Goal: Information Seeking & Learning: Learn about a topic

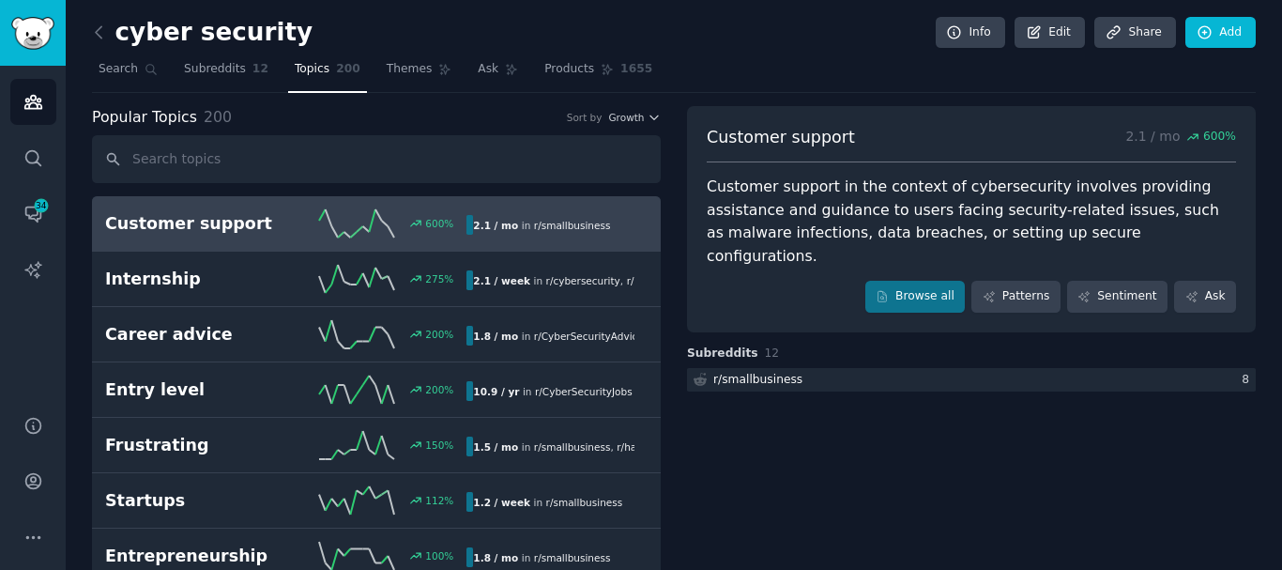
click at [97, 29] on icon at bounding box center [99, 33] width 20 height 20
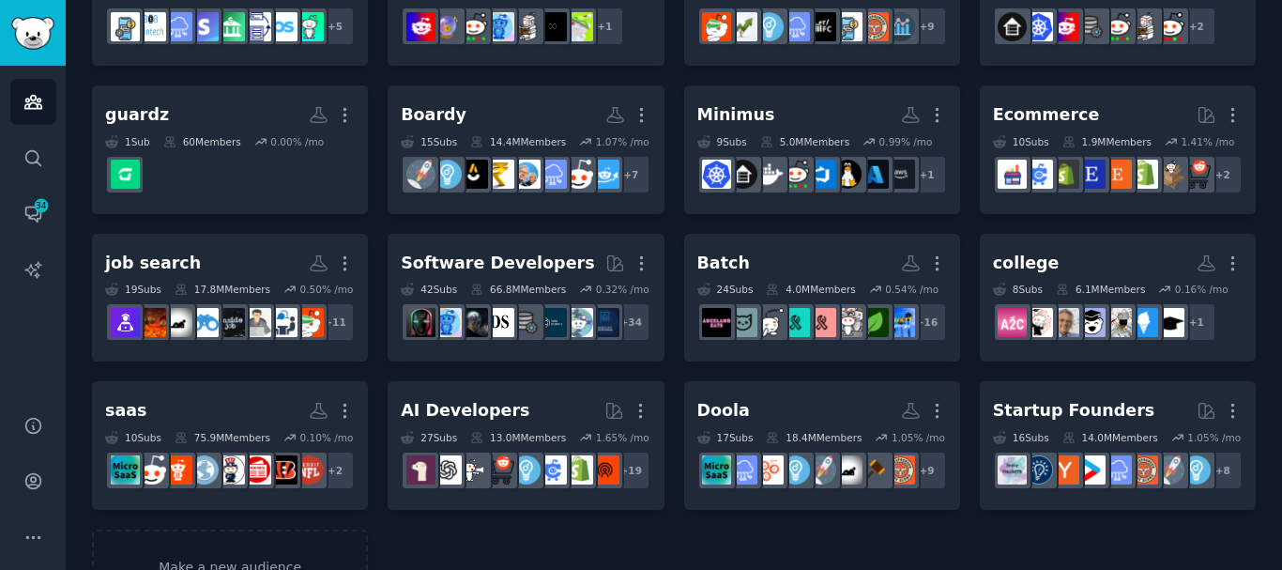
scroll to position [242, 0]
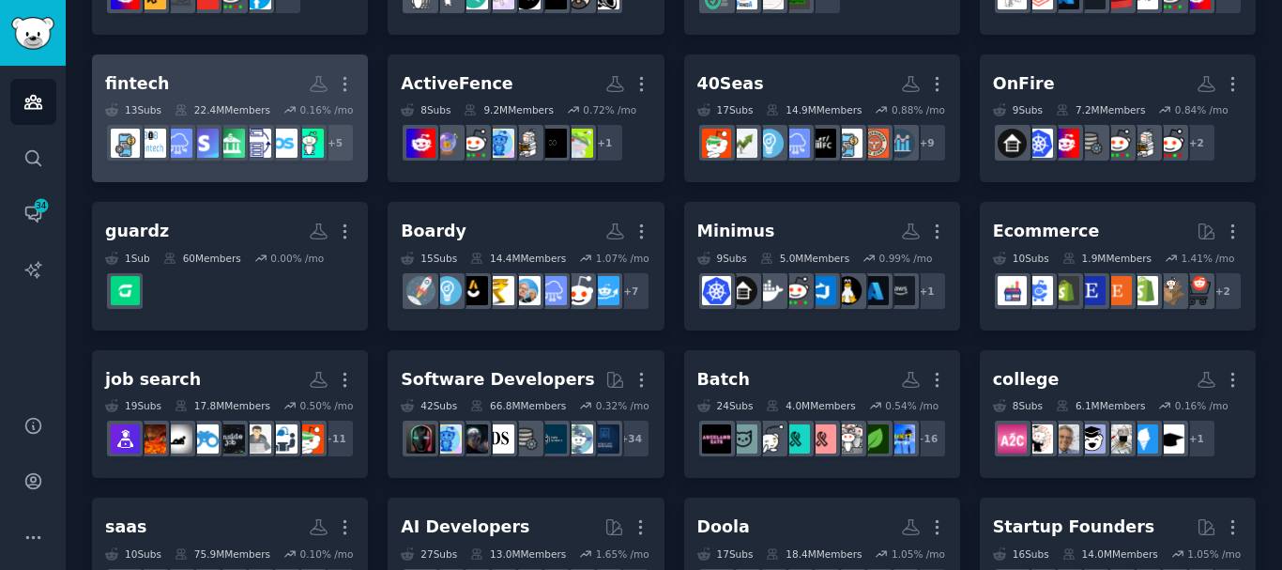
click at [185, 100] on h2 "fintech More" at bounding box center [230, 84] width 250 height 33
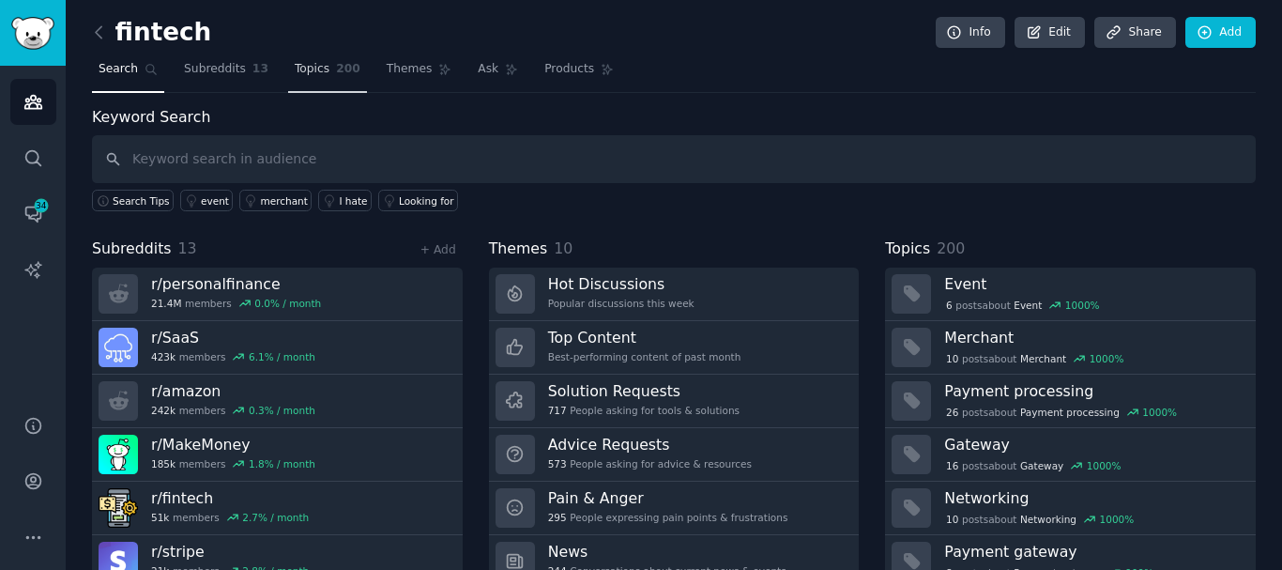
click at [308, 73] on span "Topics" at bounding box center [312, 69] width 35 height 17
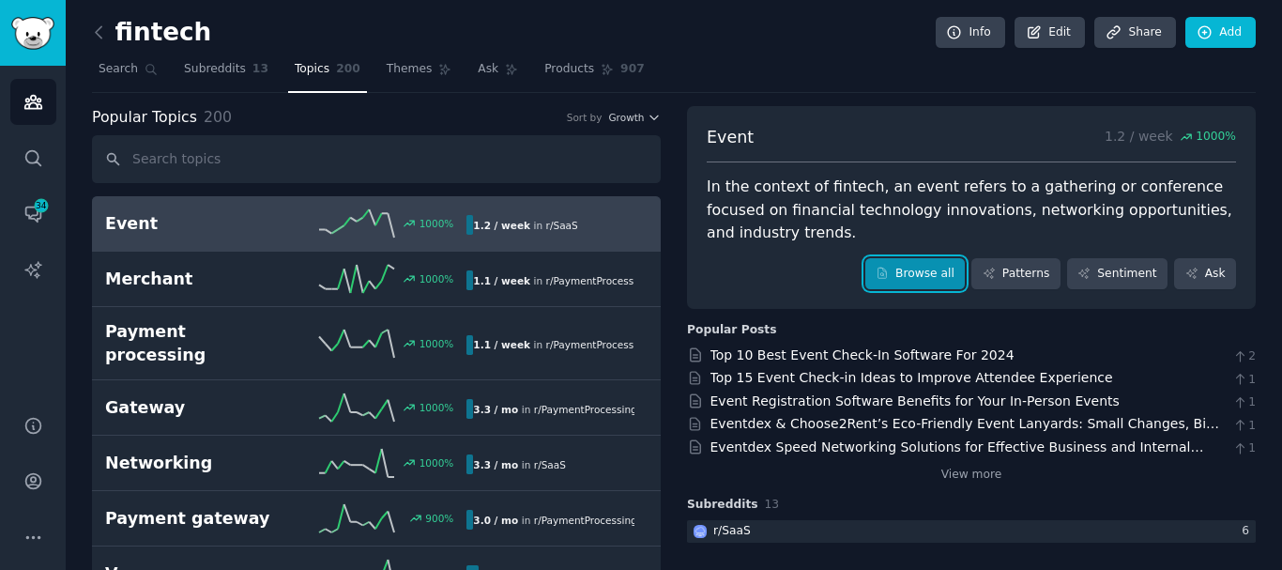
click at [942, 258] on link "Browse all" at bounding box center [915, 274] width 100 height 32
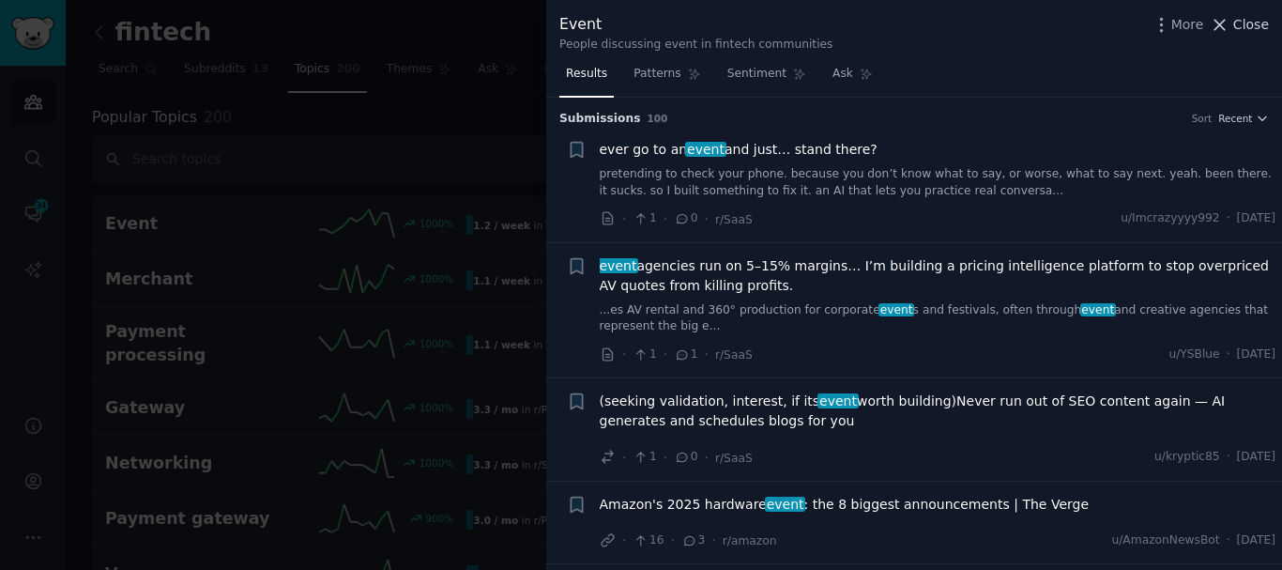
click at [1226, 26] on icon at bounding box center [1221, 25] width 10 height 10
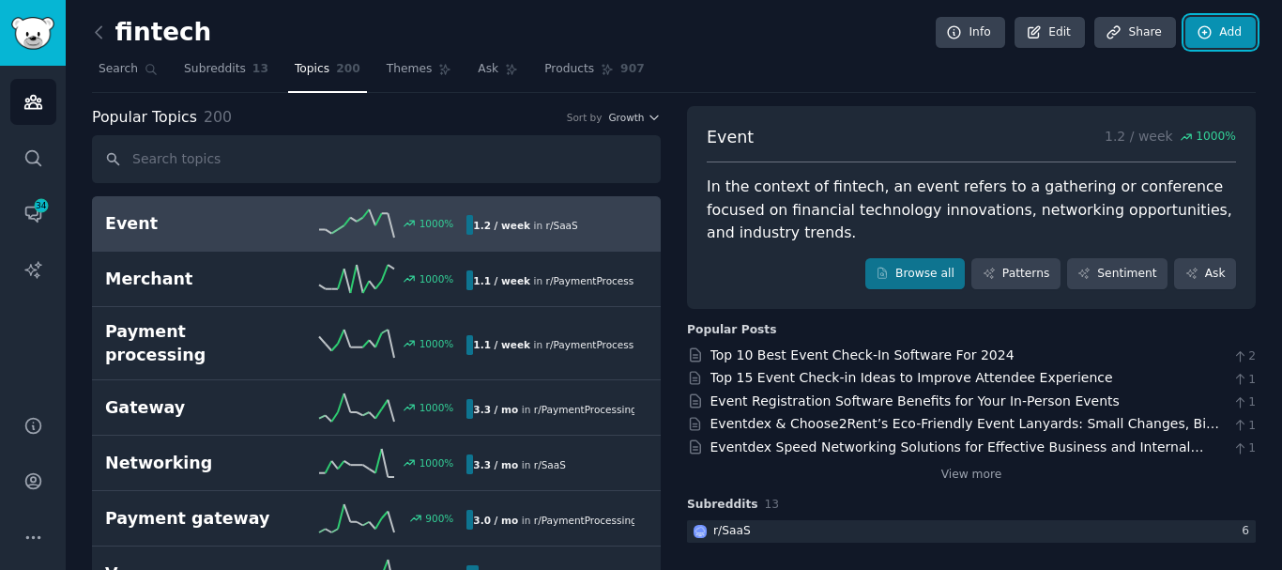
click at [1219, 27] on link "Add" at bounding box center [1221, 33] width 70 height 32
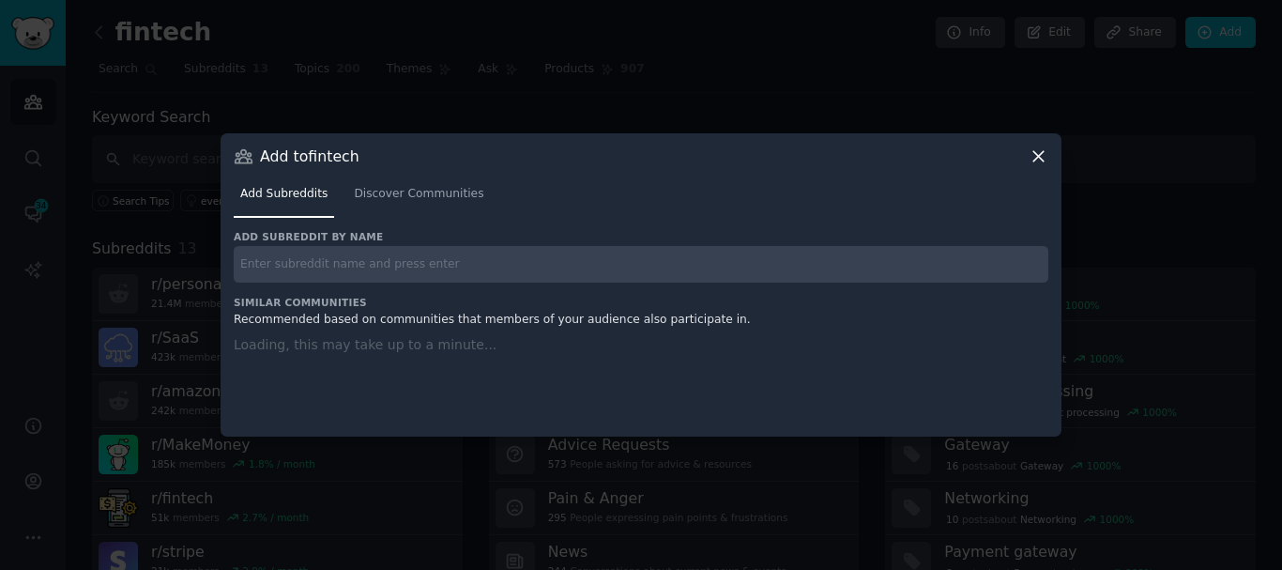
click at [1037, 149] on icon at bounding box center [1039, 156] width 20 height 20
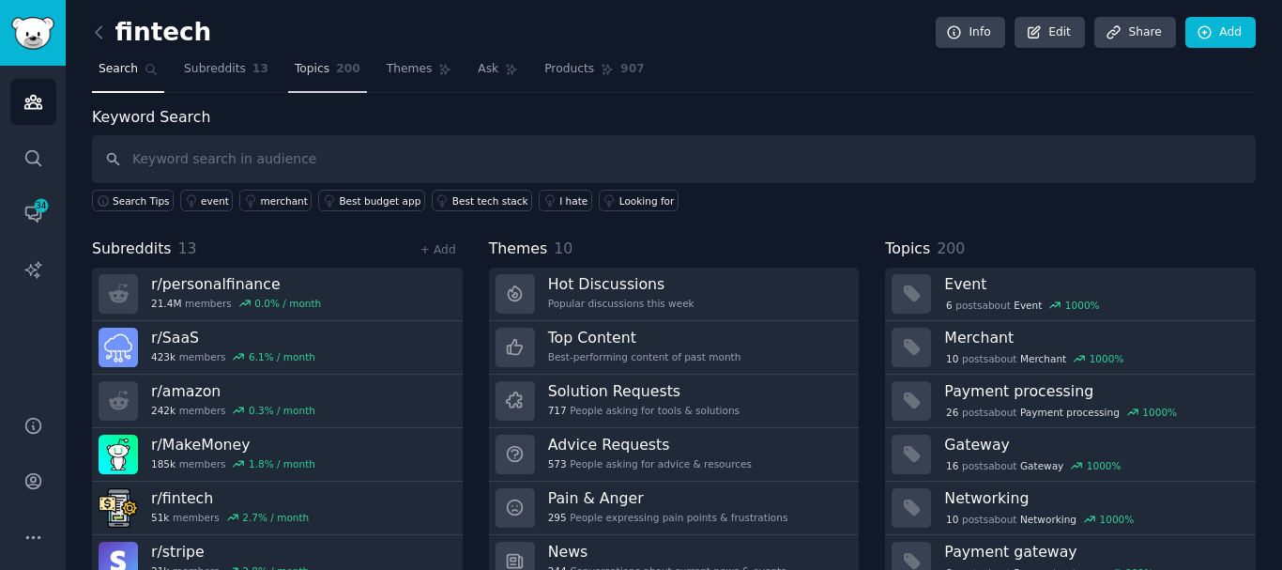
click at [305, 69] on span "Topics" at bounding box center [312, 69] width 35 height 17
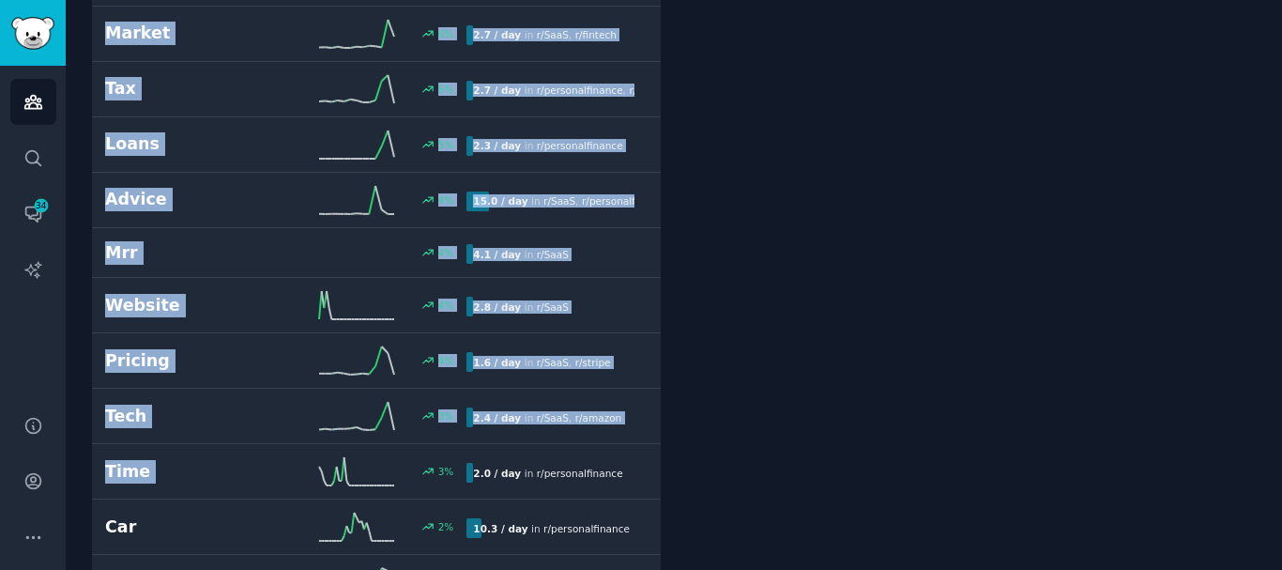
scroll to position [6477, 0]
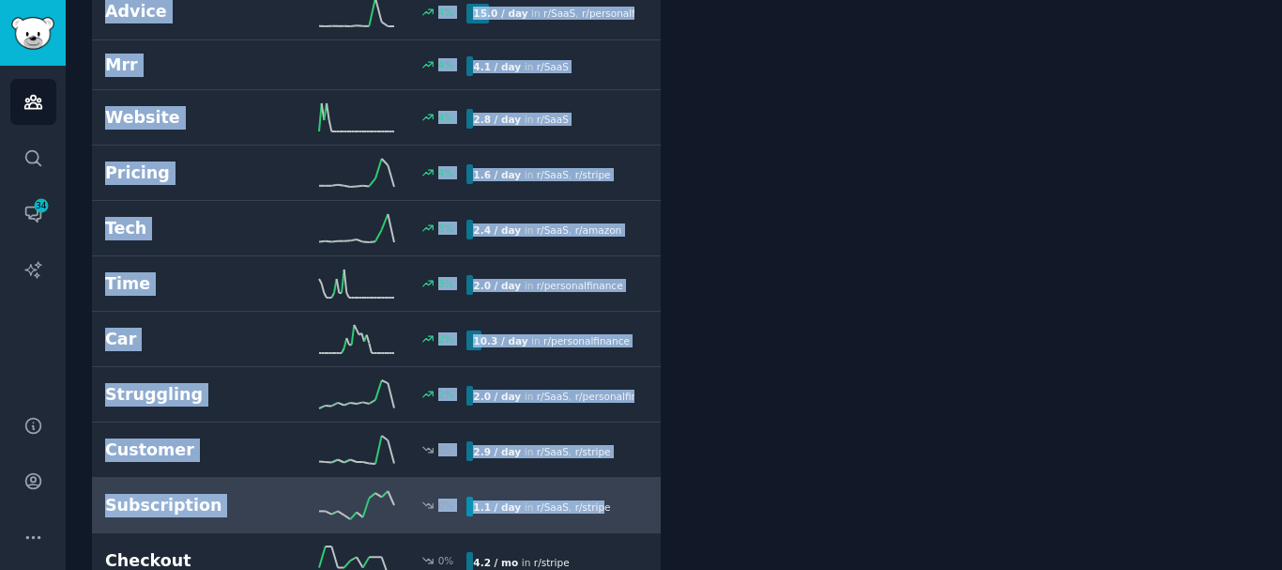
drag, startPoint x: 130, startPoint y: 249, endPoint x: 590, endPoint y: 455, distance: 505.0
copy div "Event 1000 % 1.2 / week in r/ SaaS Merchant 1000 % 1.1 / week in r/ PaymentProc…"
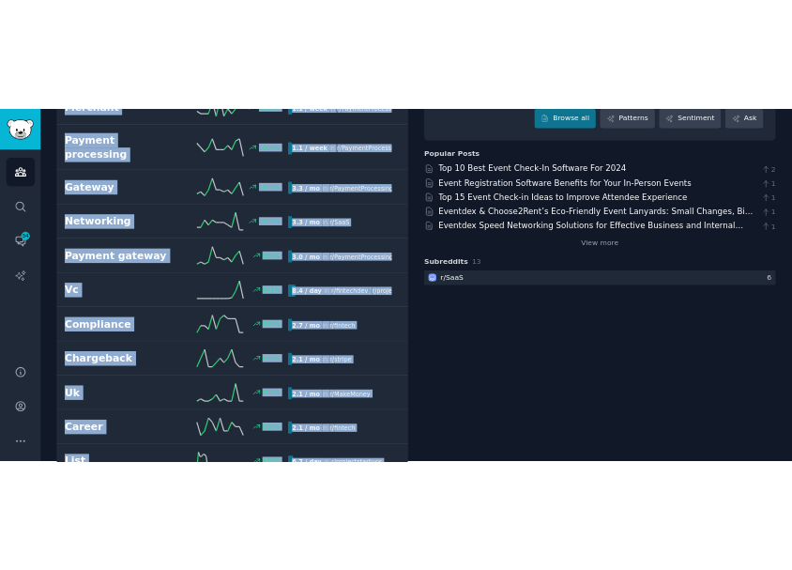
scroll to position [0, 0]
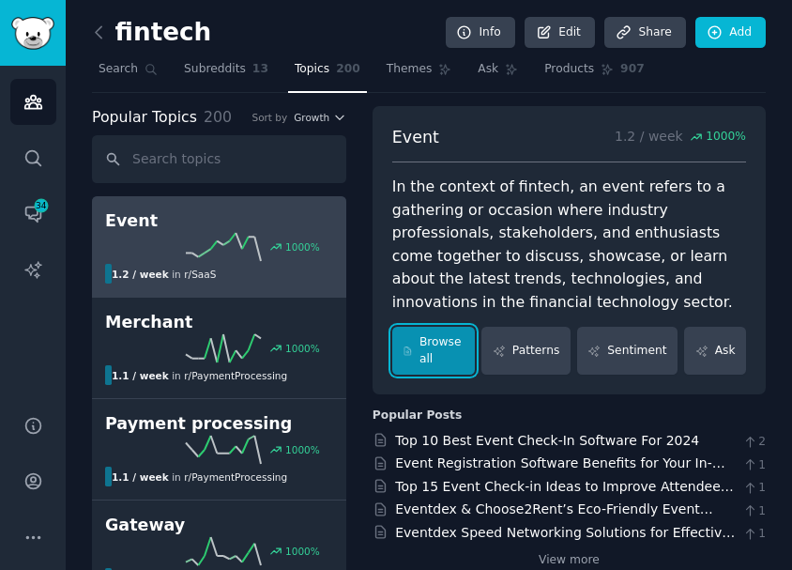
click at [431, 347] on link "Browse all" at bounding box center [434, 351] width 84 height 48
